Goal: Task Accomplishment & Management: Manage account settings

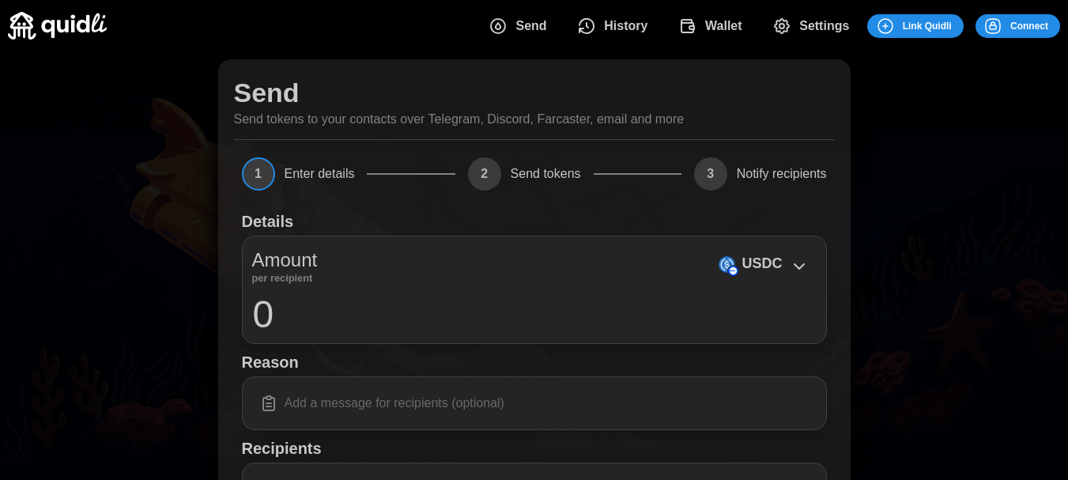
drag, startPoint x: 83, startPoint y: 181, endPoint x: 115, endPoint y: 181, distance: 32.4
click at [83, 181] on div "Send Send tokens to your contacts over Telegram, Discord, Farcaster, email and …" at bounding box center [534, 386] width 1068 height 670
click at [1025, 23] on span "Connect" at bounding box center [1029, 26] width 38 height 22
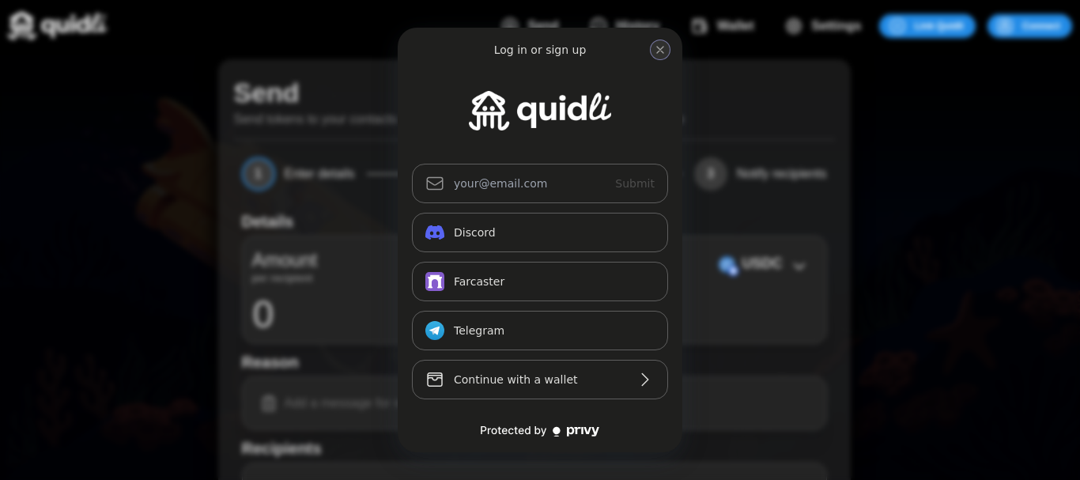
drag, startPoint x: 669, startPoint y: 49, endPoint x: 659, endPoint y: 49, distance: 9.5
click at [668, 49] on button "close modal" at bounding box center [660, 49] width 19 height 19
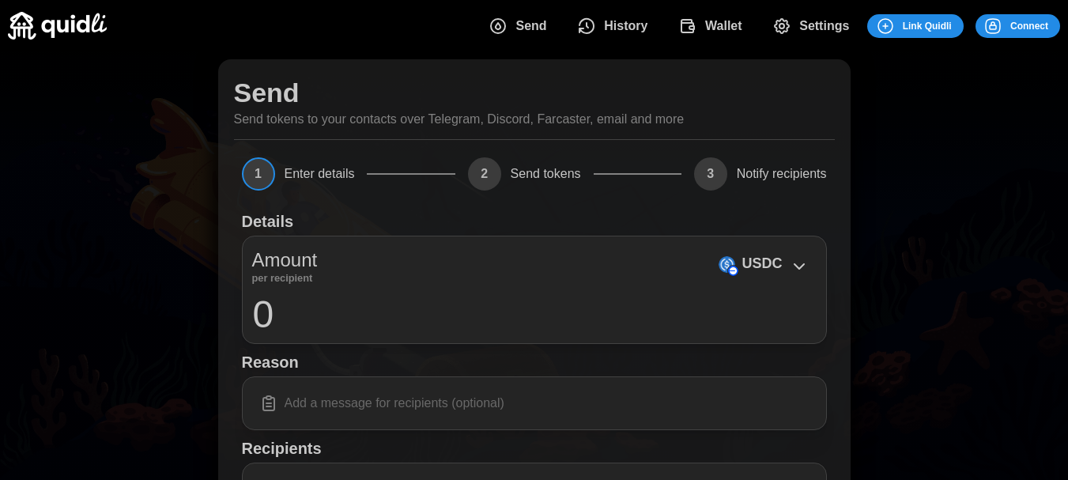
click at [355, 51] on div "Send History Wallet Settings Link Quidli Connect" at bounding box center [534, 25] width 1052 height 51
click at [830, 25] on span "Settings" at bounding box center [824, 26] width 50 height 32
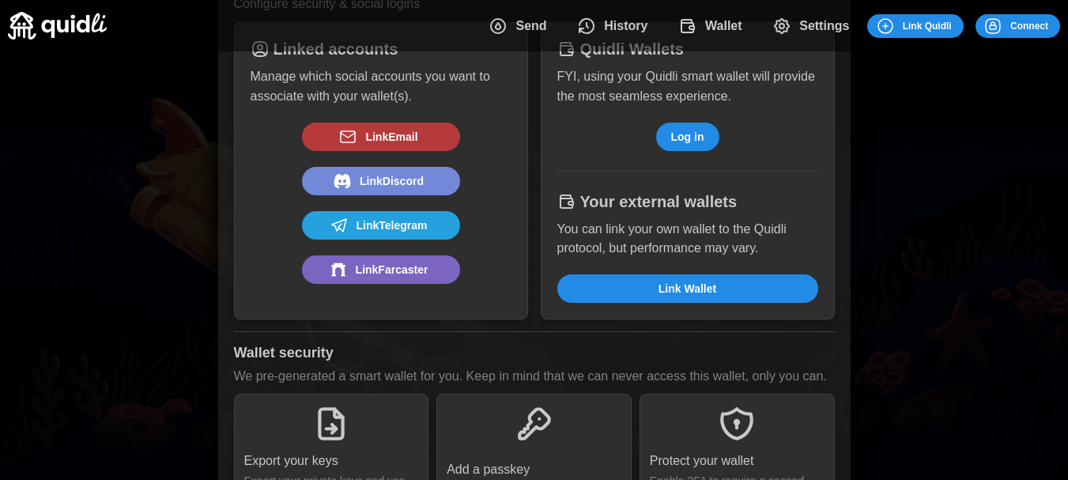
scroll to position [227, 0]
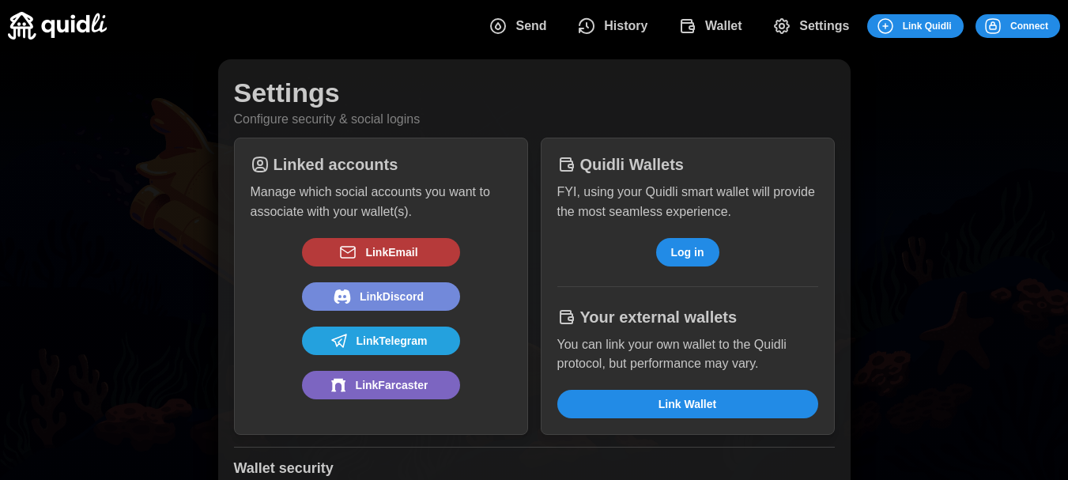
click at [67, 217] on div "Settings Configure security & social logins Linked accounts Manage which social…" at bounding box center [534, 378] width 1068 height 655
click at [815, 19] on span "Settings" at bounding box center [824, 26] width 50 height 32
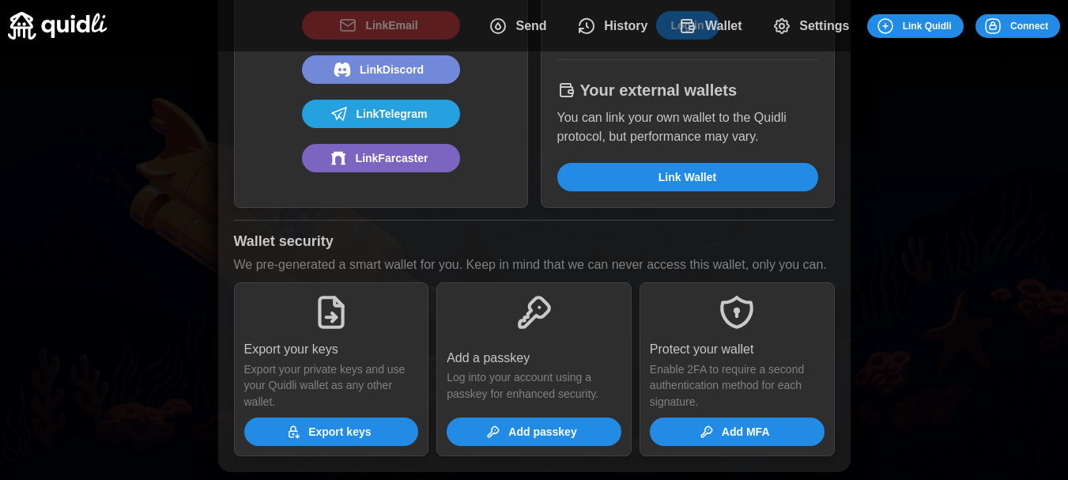
click at [386, 160] on span "Link Farcaster" at bounding box center [392, 158] width 73 height 27
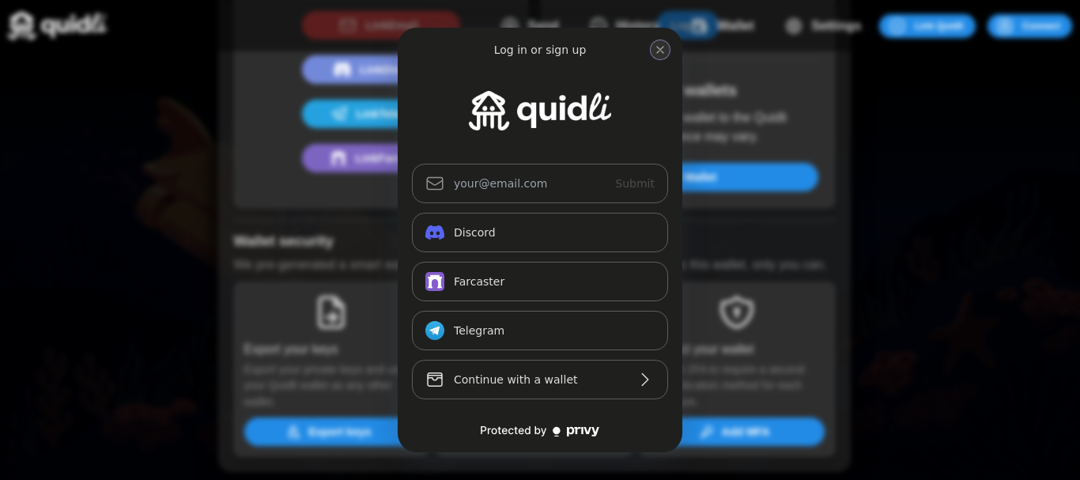
click at [668, 47] on button "close modal" at bounding box center [660, 49] width 19 height 19
